Goal: Task Accomplishment & Management: Complete application form

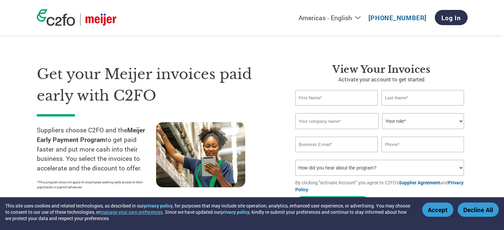
click at [341, 99] on input "text" at bounding box center [336, 98] width 83 height 16
type input "[DEMOGRAPHIC_DATA]"
type input "sakalauskas"
type input "[EMAIL_ADDRESS][DOMAIN_NAME]"
type input "6313880298"
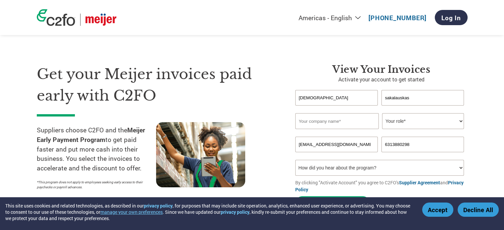
drag, startPoint x: 359, startPoint y: 147, endPoint x: 288, endPoint y: 147, distance: 70.9
click at [288, 147] on div "View Your Invoices Activate your account to get started [PERSON_NAME] Invalid f…" at bounding box center [376, 139] width 182 height 150
type input "r"
type input "[EMAIL_ADDRESS][DOMAIN_NAME]"
drag, startPoint x: 431, startPoint y: 149, endPoint x: 348, endPoint y: 148, distance: 83.2
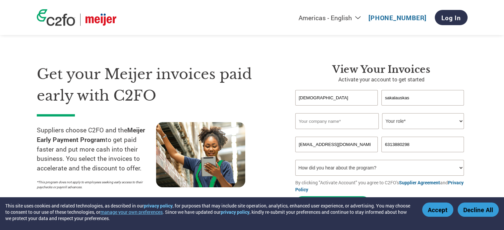
click at [348, 148] on div "[EMAIL_ADDRESS][DOMAIN_NAME] 6313880298" at bounding box center [381, 145] width 172 height 16
type input "6314392136"
click at [456, 119] on select "Your role* CFO Controller Credit Manager Finance Director Treasurer CEO Preside…" at bounding box center [423, 121] width 82 height 16
select select "ACCOUNTING"
click at [382, 113] on select "Your role* CFO Controller Credit Manager Finance Director Treasurer CEO Preside…" at bounding box center [423, 121] width 82 height 16
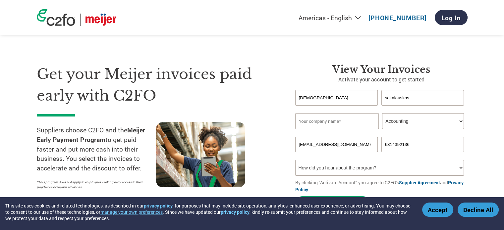
click at [332, 126] on input "text" at bounding box center [337, 121] width 84 height 16
type input "Quality King"
click at [461, 169] on select "How did you hear about the program? Received a letter Email Social Media Online…" at bounding box center [379, 168] width 169 height 16
select select "Email"
click at [295, 160] on select "How did you hear about the program? Received a letter Email Social Media Online…" at bounding box center [379, 168] width 169 height 16
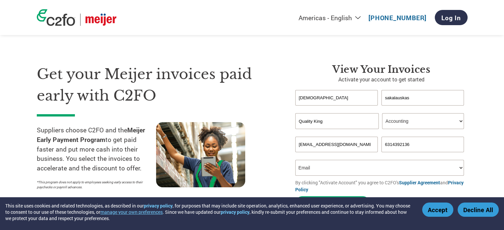
click at [433, 209] on button "Accept" at bounding box center [437, 210] width 31 height 14
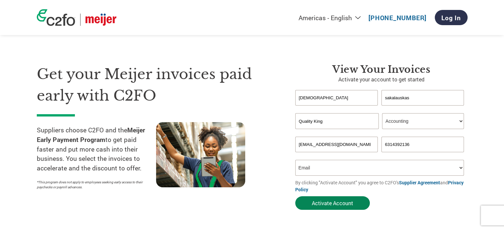
click at [322, 207] on button "Activate Account" at bounding box center [332, 204] width 75 height 14
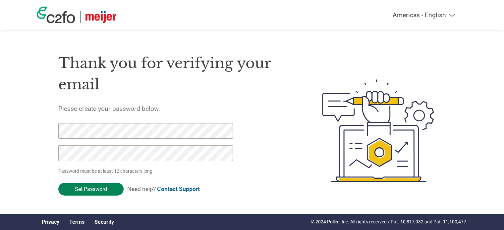
click at [110, 192] on input "Set Password" at bounding box center [90, 189] width 65 height 13
